Goal: Task Accomplishment & Management: Complete application form

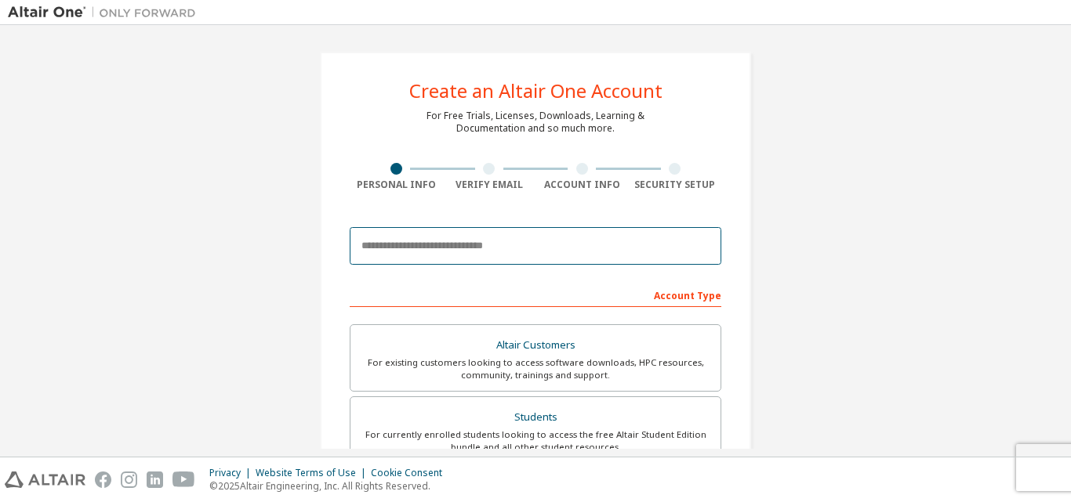
click at [408, 249] on input "email" at bounding box center [536, 246] width 372 height 38
type input "**********"
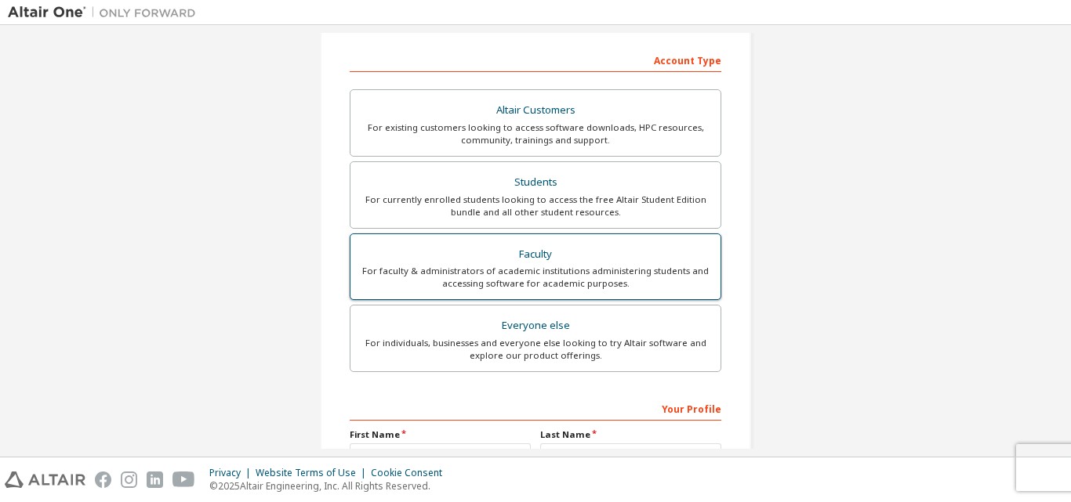
scroll to position [285, 0]
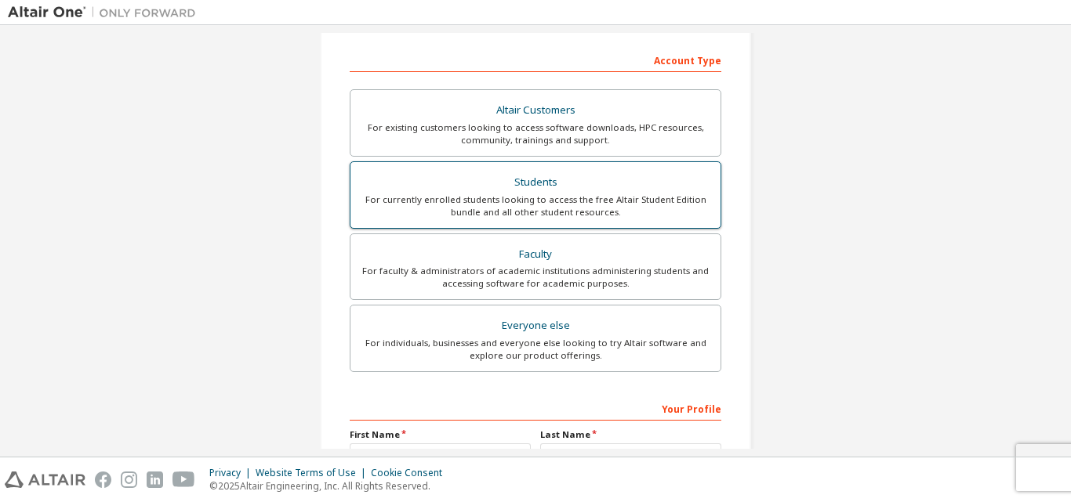
click at [539, 205] on div "For currently enrolled students looking to access the free Altair Student Editi…" at bounding box center [535, 206] width 351 height 25
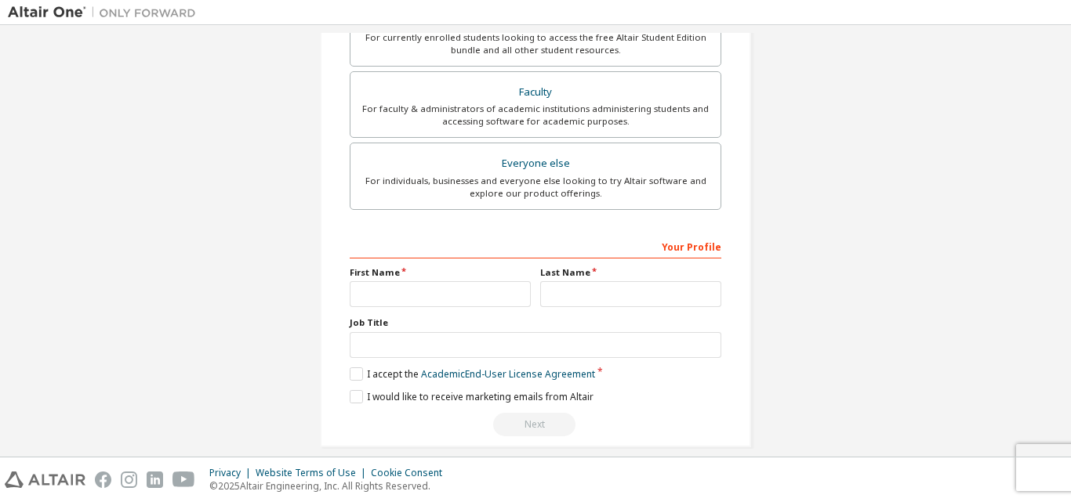
scroll to position [464, 0]
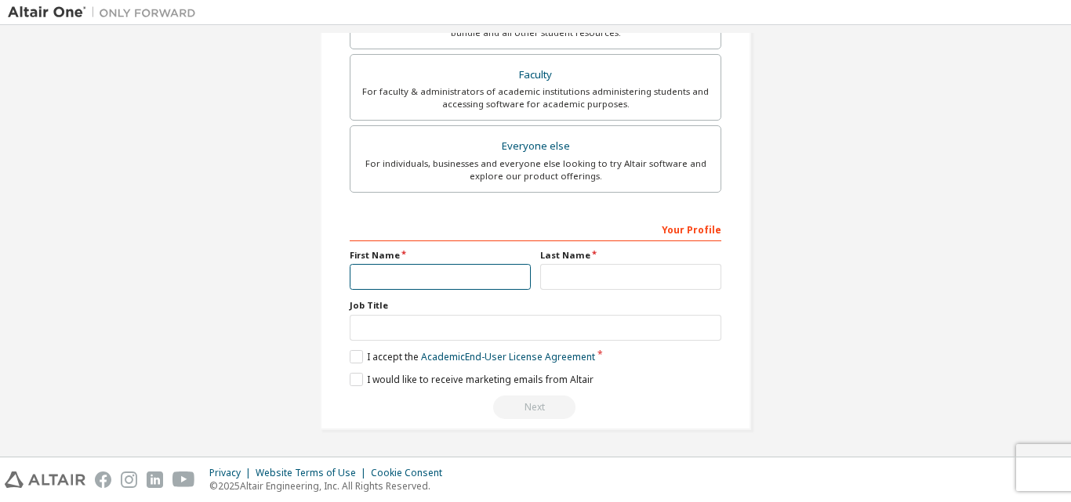
click at [464, 272] on input "text" at bounding box center [440, 277] width 181 height 26
type input "*******"
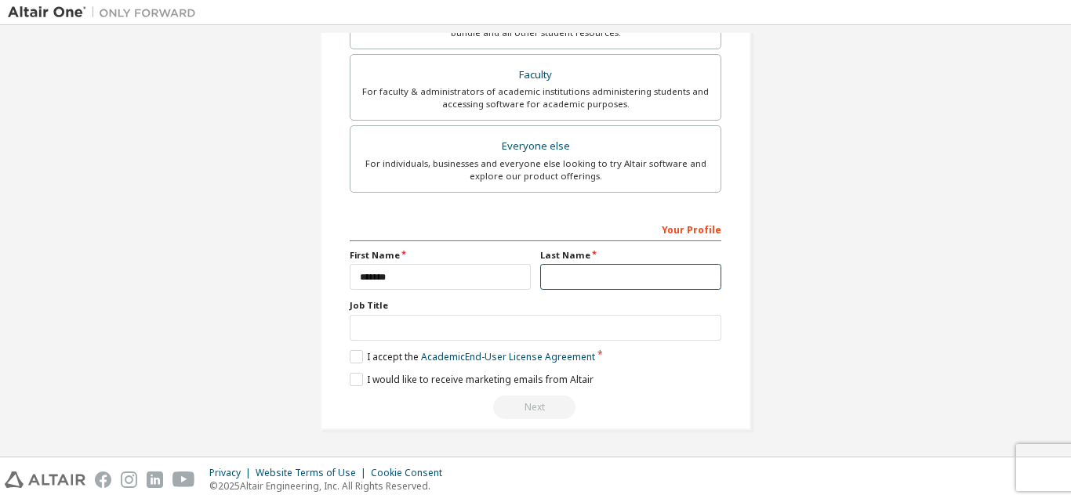
click at [565, 272] on input "text" at bounding box center [630, 277] width 181 height 26
type input "******"
click at [359, 360] on label "I accept the Academic End-User License Agreement" at bounding box center [472, 356] width 245 height 13
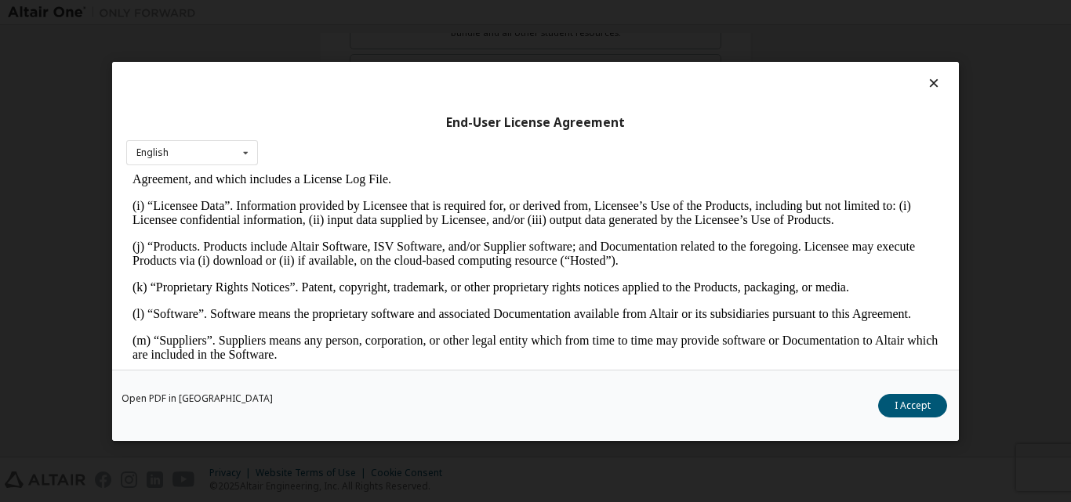
scroll to position [706, 0]
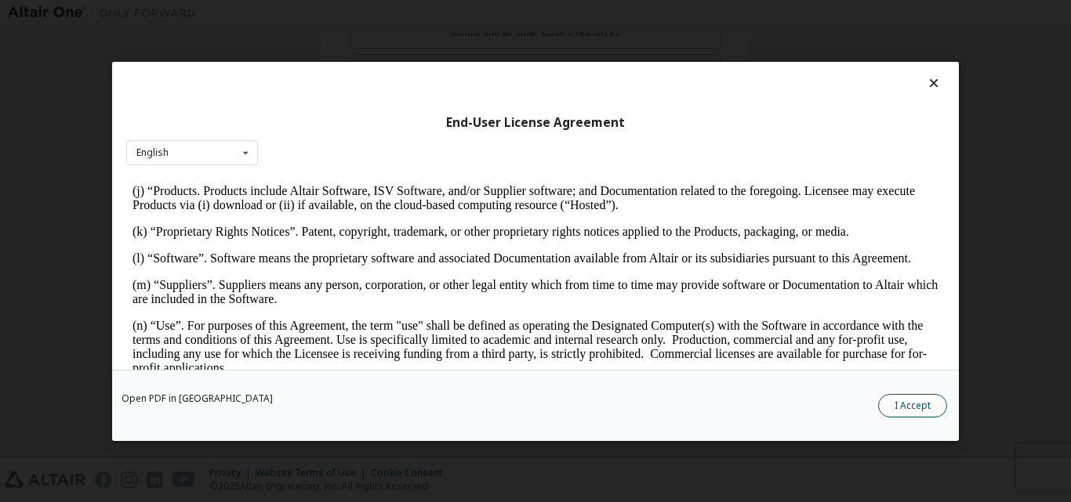
click at [905, 405] on button "I Accept" at bounding box center [912, 406] width 69 height 24
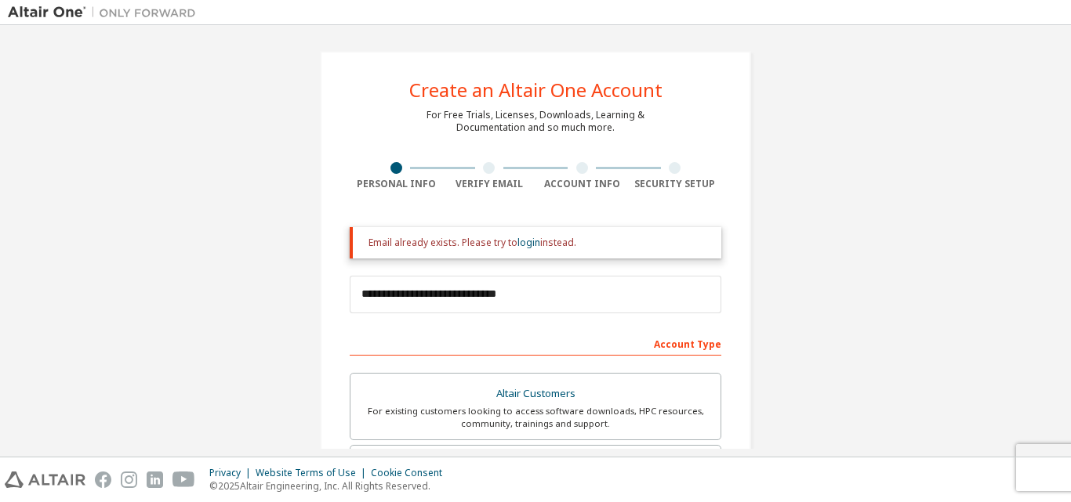
scroll to position [0, 0]
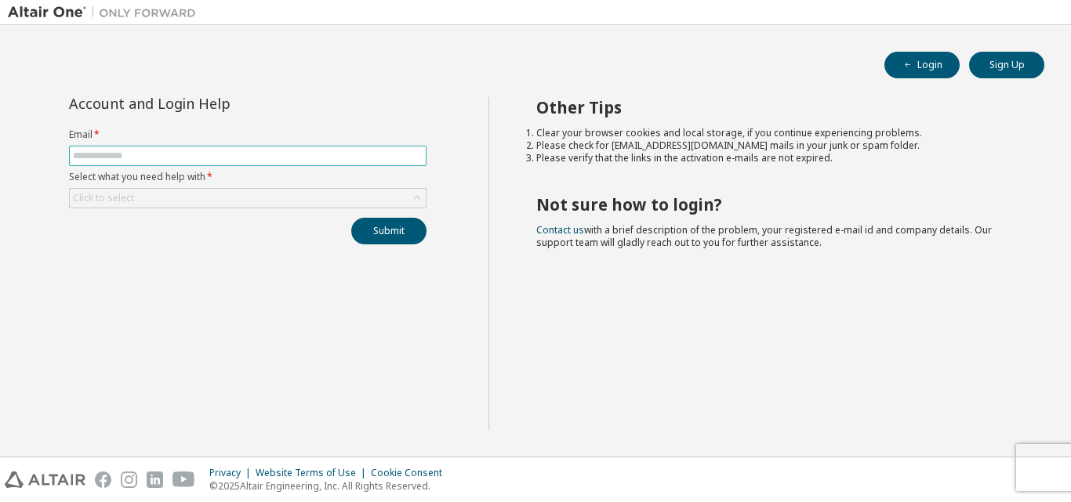
click at [256, 153] on input "text" at bounding box center [248, 156] width 350 height 13
type input "**********"
click at [238, 205] on div "Click to select" at bounding box center [248, 198] width 356 height 19
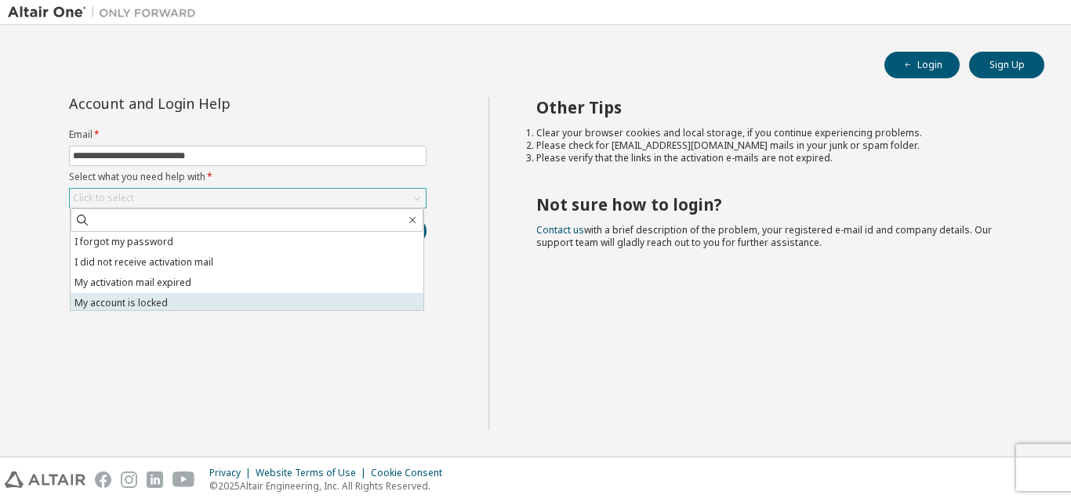
click at [186, 299] on li "My account is locked" at bounding box center [247, 303] width 353 height 20
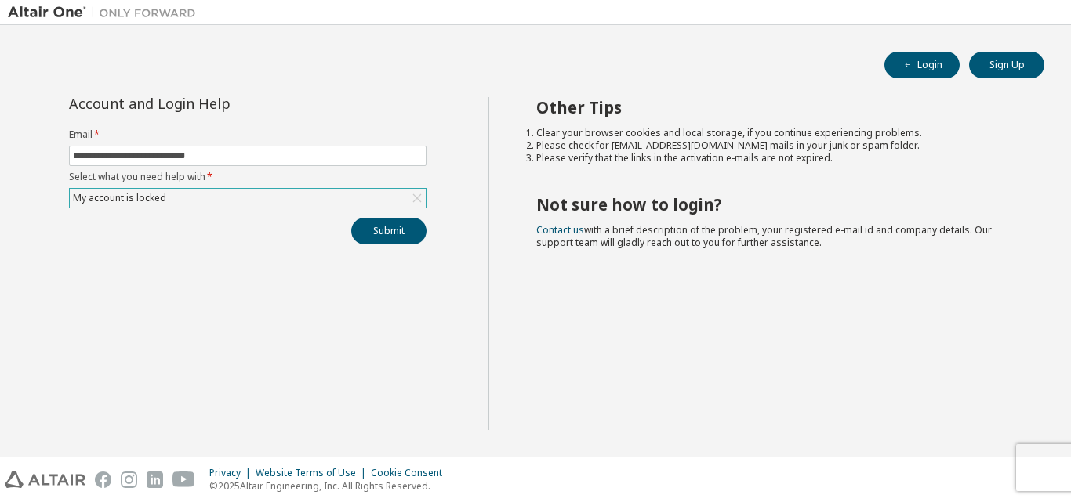
click at [189, 206] on div "My account is locked" at bounding box center [248, 198] width 356 height 19
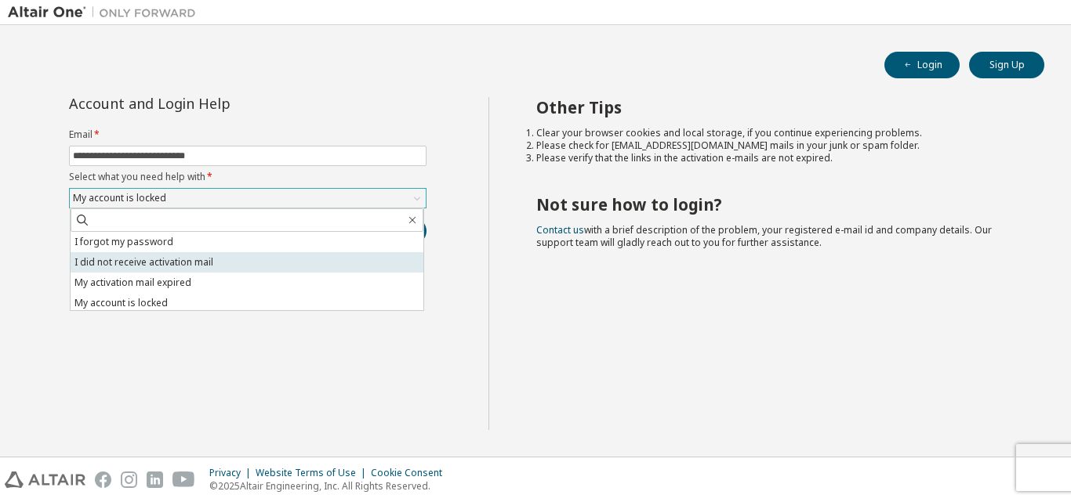
click at [186, 260] on li "I did not receive activation mail" at bounding box center [247, 262] width 353 height 20
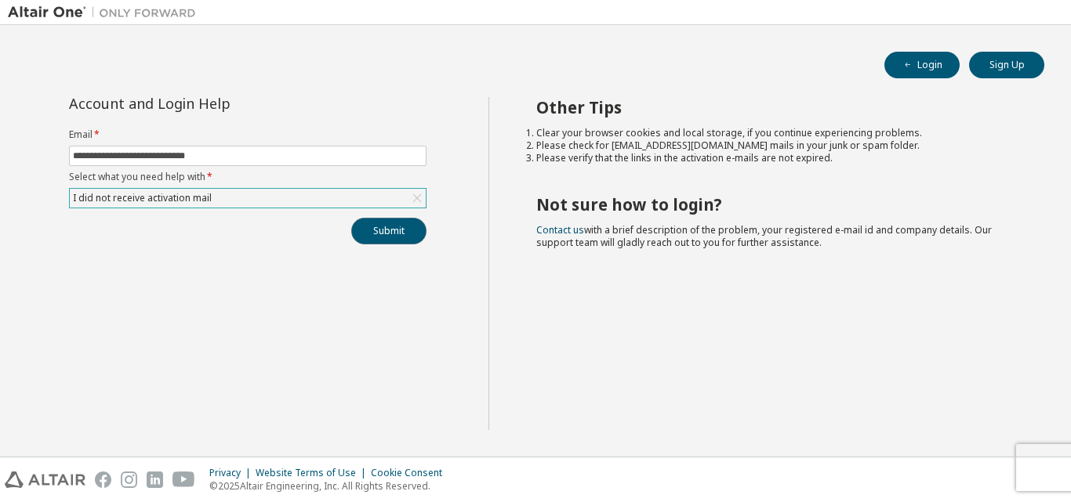
click at [371, 240] on button "Submit" at bounding box center [388, 231] width 75 height 27
click at [401, 242] on button "Submit" at bounding box center [388, 231] width 75 height 27
